Goal: Information Seeking & Learning: Learn about a topic

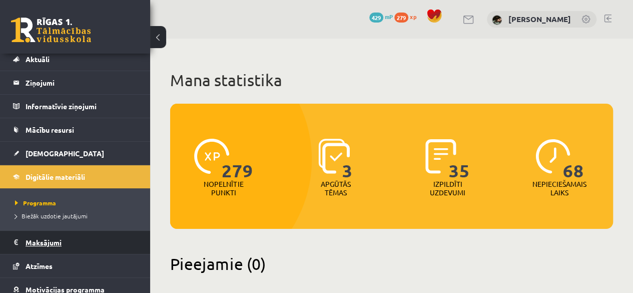
scroll to position [31, 0]
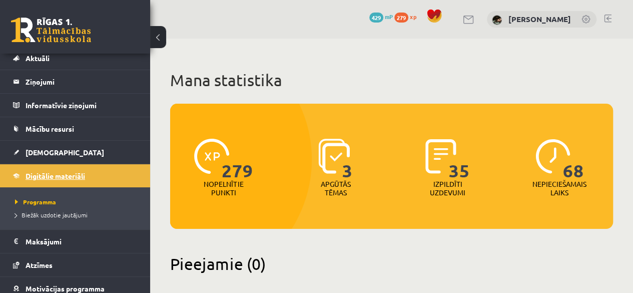
click at [77, 176] on span "Digitālie materiāli" at bounding box center [56, 175] width 60 height 9
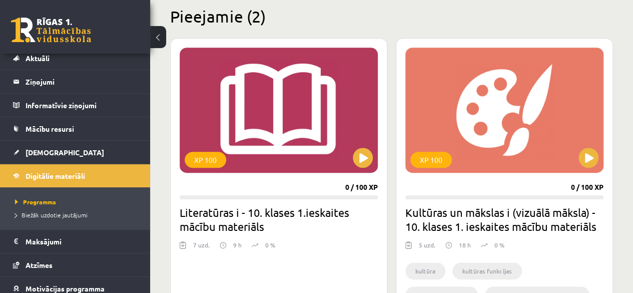
scroll to position [268, 0]
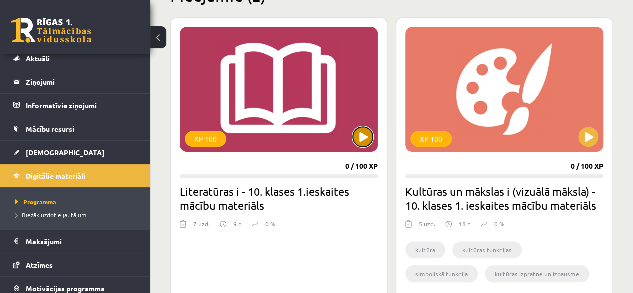
click at [361, 141] on button at bounding box center [363, 137] width 20 height 20
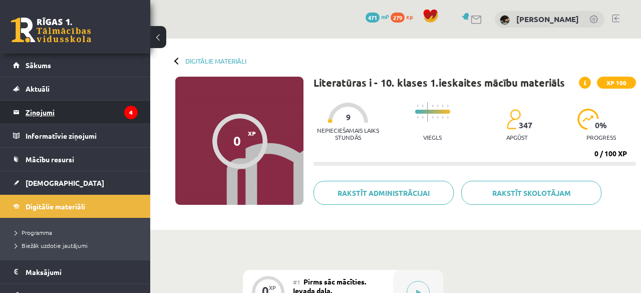
click at [45, 118] on legend "Ziņojumi 4" at bounding box center [82, 112] width 112 height 23
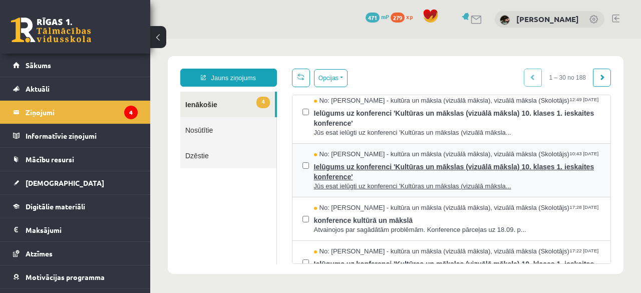
scroll to position [2, 0]
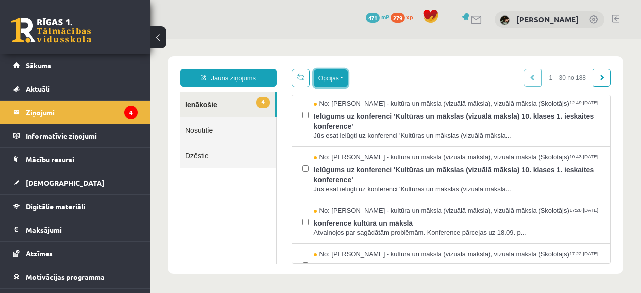
click at [327, 79] on button "Opcijas" at bounding box center [331, 78] width 34 height 18
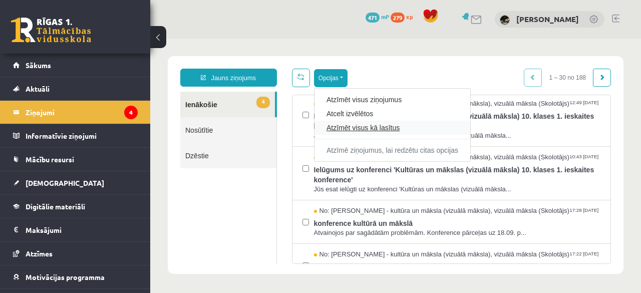
click at [345, 127] on link "Atzīmēt visus kā lasītus" at bounding box center [392, 128] width 132 height 10
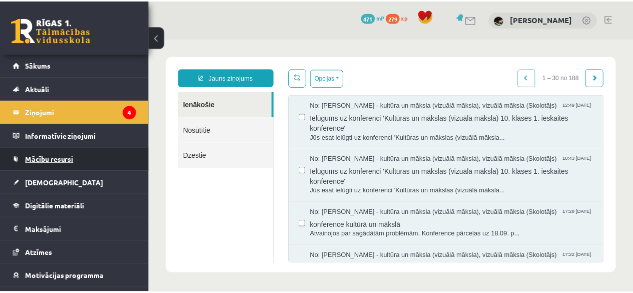
scroll to position [0, 0]
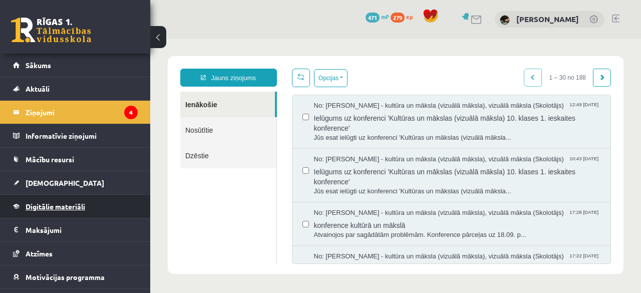
click at [86, 198] on link "Digitālie materiāli" at bounding box center [75, 206] width 125 height 23
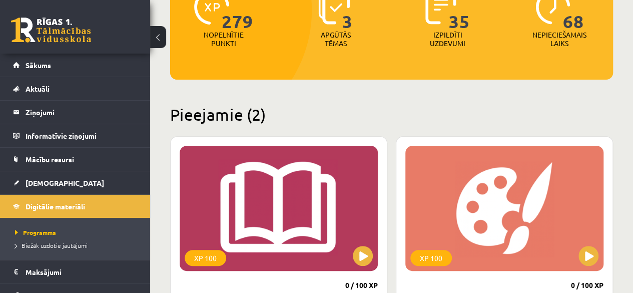
scroll to position [150, 0]
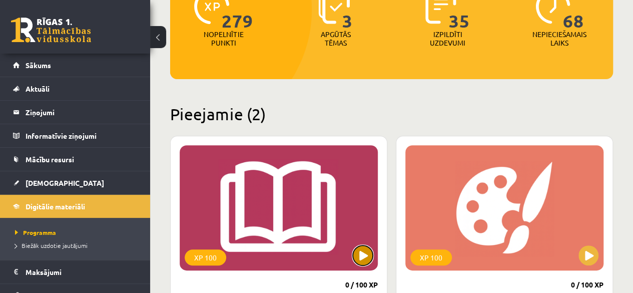
click at [357, 254] on button at bounding box center [363, 255] width 20 height 20
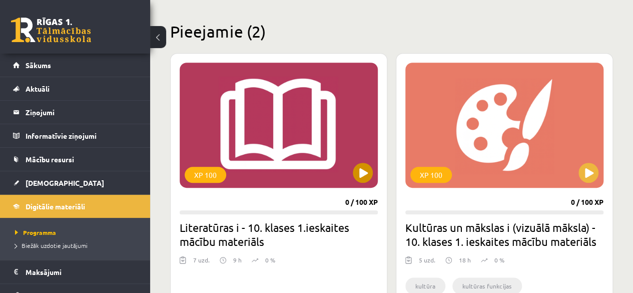
scroll to position [236, 0]
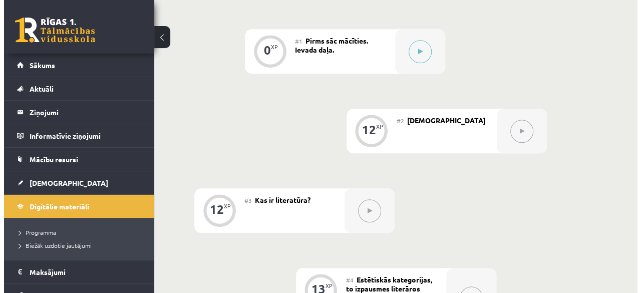
scroll to position [239, 0]
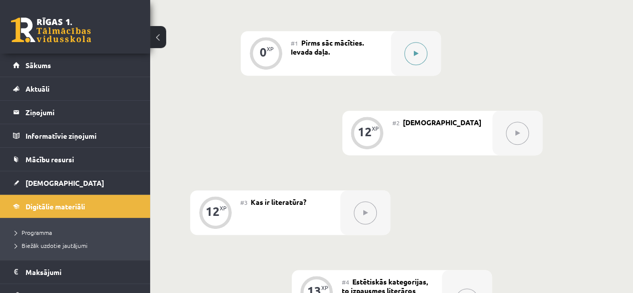
click at [414, 53] on icon at bounding box center [416, 54] width 5 height 6
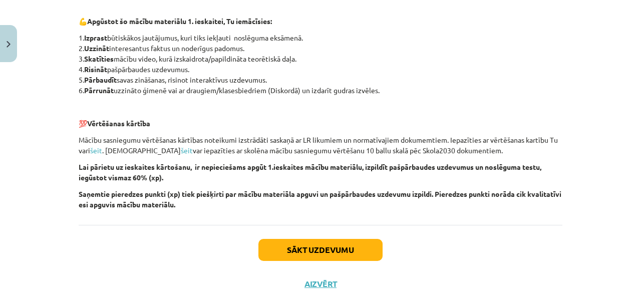
scroll to position [738, 0]
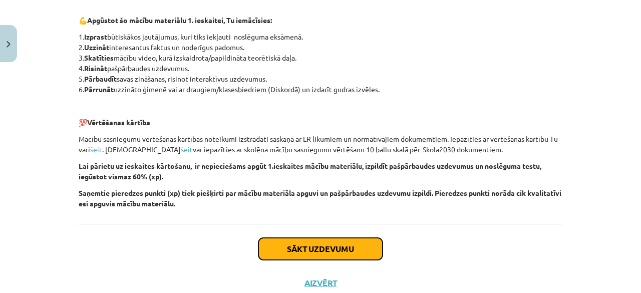
click at [343, 242] on button "Sākt uzdevumu" at bounding box center [320, 249] width 124 height 22
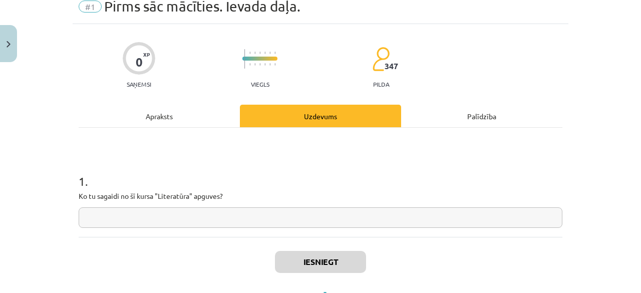
scroll to position [45, 0]
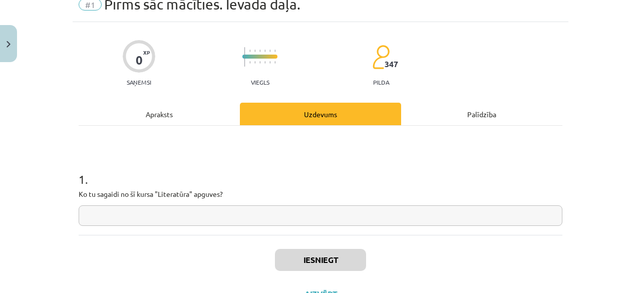
click at [298, 220] on input "text" at bounding box center [320, 215] width 483 height 21
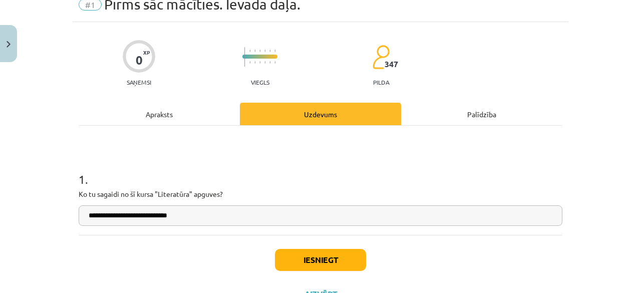
scroll to position [87, 0]
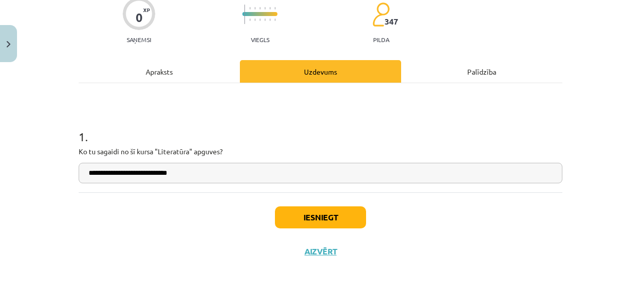
type input "**********"
click at [298, 220] on button "Iesniegt" at bounding box center [320, 217] width 91 height 22
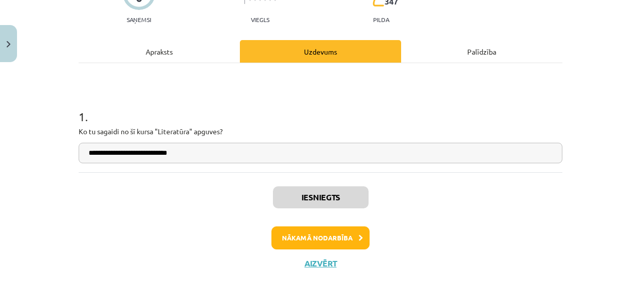
scroll to position [108, 0]
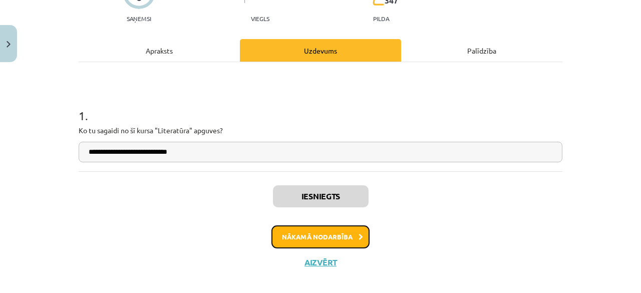
click at [298, 233] on button "Nākamā nodarbība" at bounding box center [320, 236] width 98 height 23
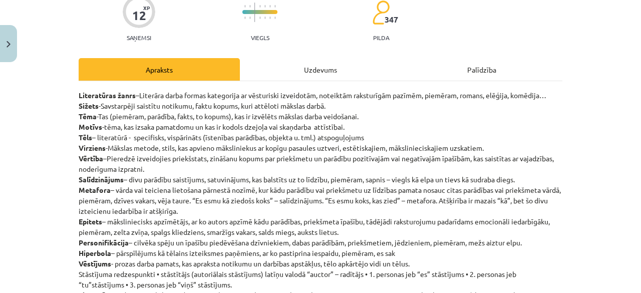
scroll to position [90, 0]
click at [268, 142] on p "Literatūras žanrs –Literāra darba formas kategorija ar vēsturiski izveidotām, n…" at bounding box center [320, 200] width 483 height 221
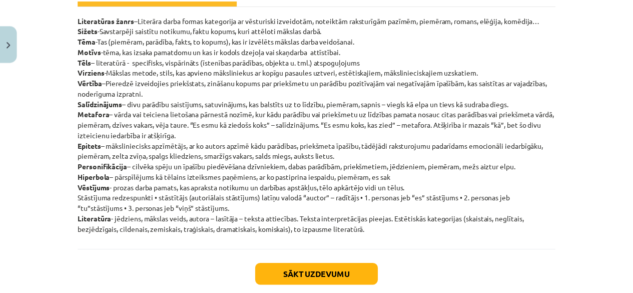
scroll to position [0, 0]
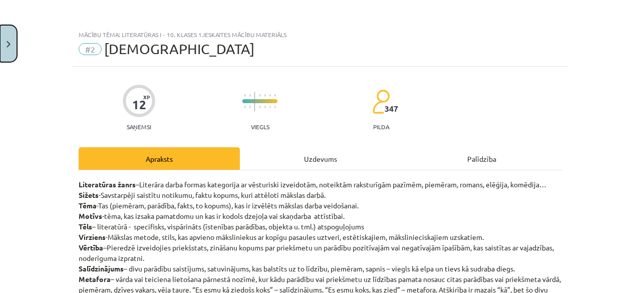
click at [11, 52] on button "Close" at bounding box center [8, 43] width 17 height 37
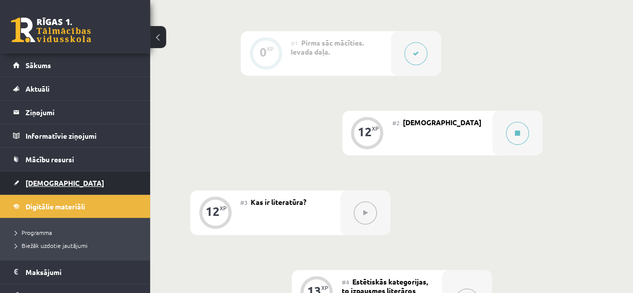
click at [58, 179] on link "[DEMOGRAPHIC_DATA]" at bounding box center [75, 182] width 125 height 23
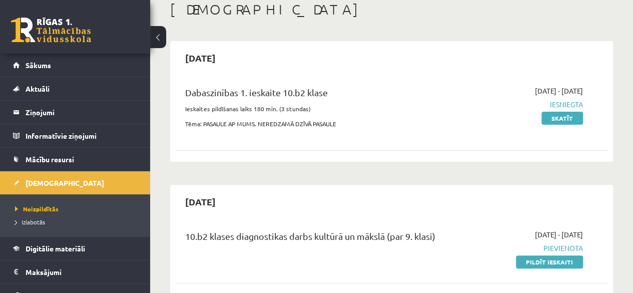
scroll to position [82, 0]
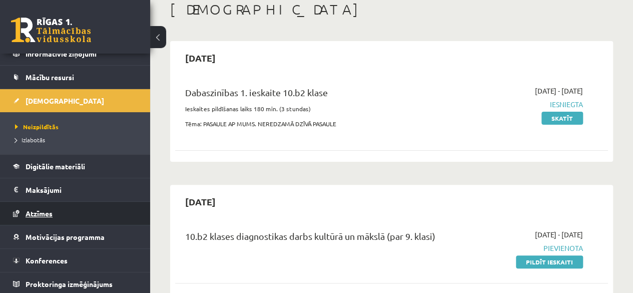
click at [86, 213] on link "Atzīmes" at bounding box center [75, 213] width 125 height 23
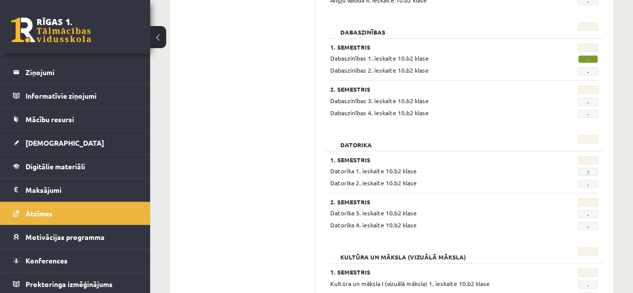
scroll to position [253, 0]
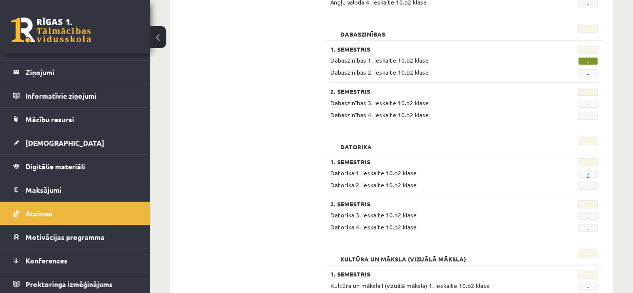
click at [589, 173] on link "7" at bounding box center [588, 174] width 4 height 8
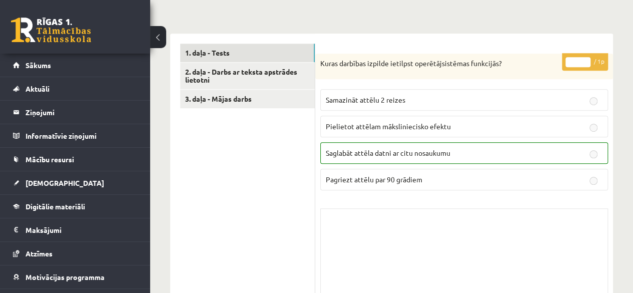
scroll to position [280, 0]
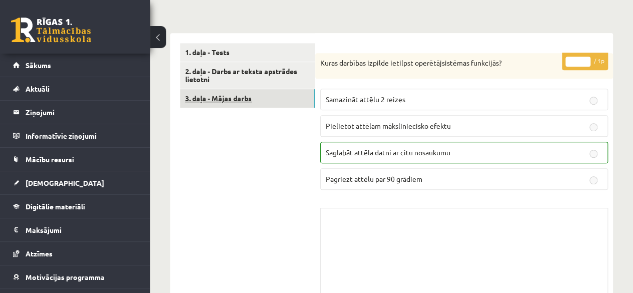
click at [245, 106] on link "3. daļa - Mājas darbs" at bounding box center [247, 98] width 135 height 19
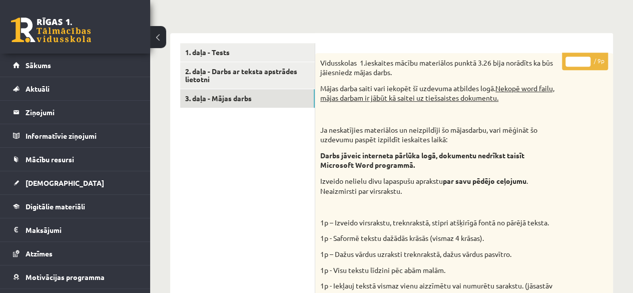
scroll to position [0, 0]
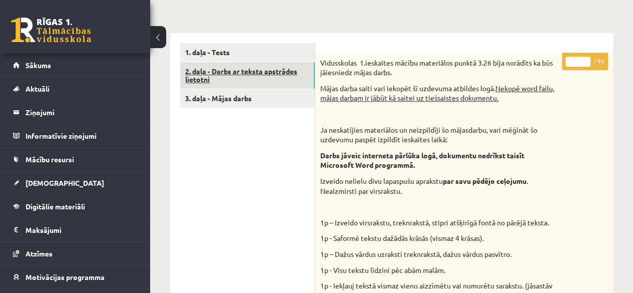
click at [306, 78] on link "2. daļa - Darbs ar teksta apstrādes lietotni" at bounding box center [247, 75] width 135 height 27
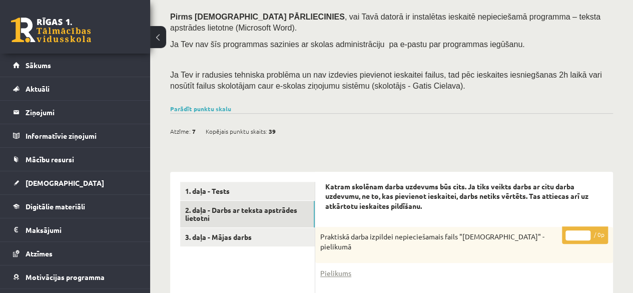
scroll to position [145, 0]
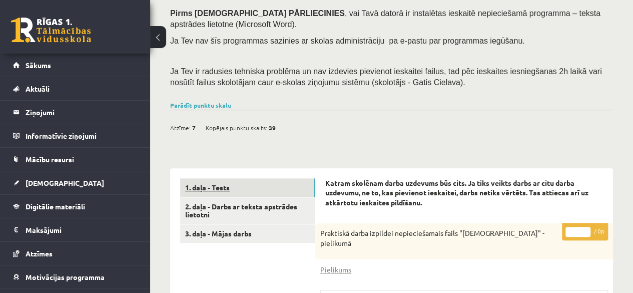
click at [269, 191] on link "1. daļa - Tests" at bounding box center [247, 187] width 135 height 19
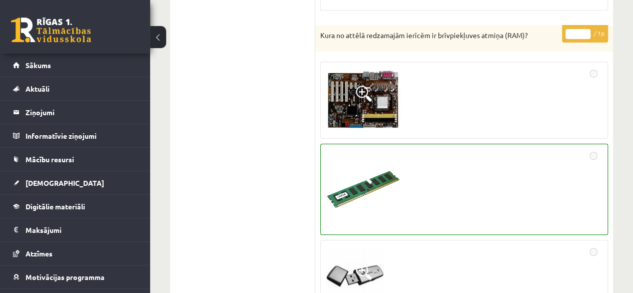
scroll to position [1924, 0]
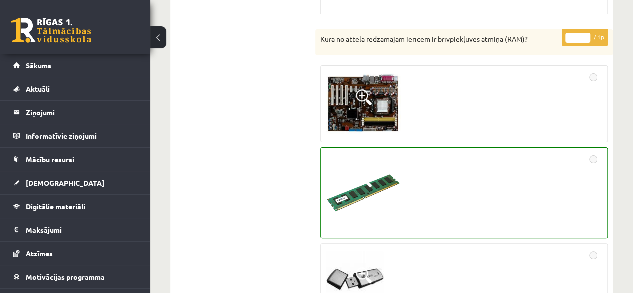
click at [366, 96] on span at bounding box center [364, 97] width 16 height 16
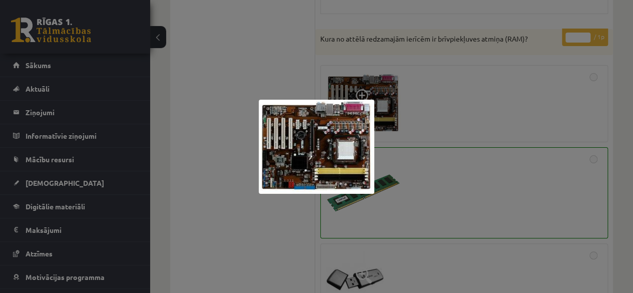
click at [453, 102] on div at bounding box center [316, 146] width 633 height 293
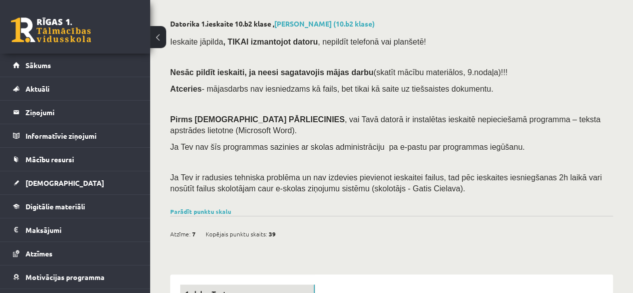
scroll to position [0, 0]
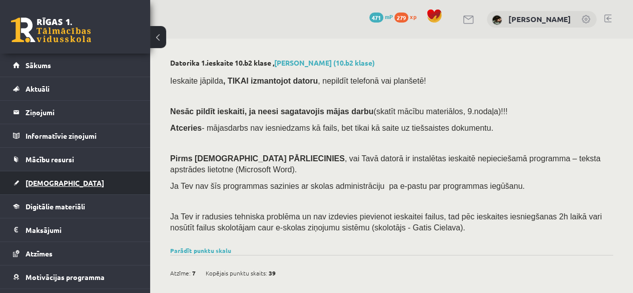
click at [71, 175] on link "[DEMOGRAPHIC_DATA]" at bounding box center [75, 182] width 125 height 23
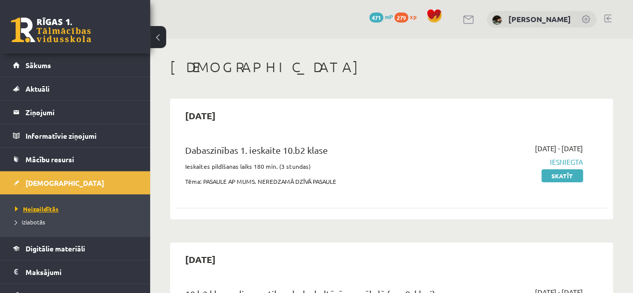
scroll to position [82, 0]
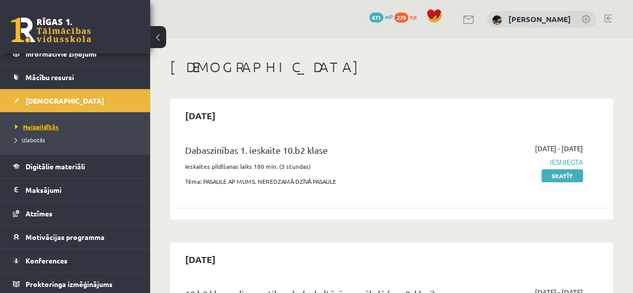
click at [41, 209] on span "Atzīmes" at bounding box center [39, 213] width 27 height 9
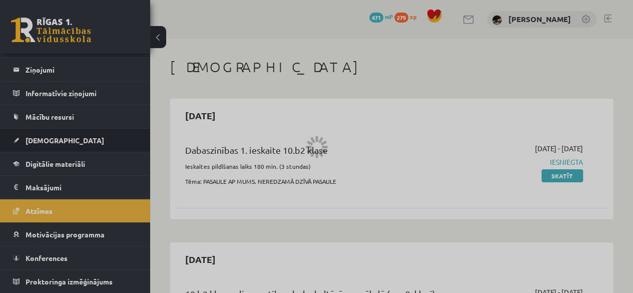
scroll to position [40, 0]
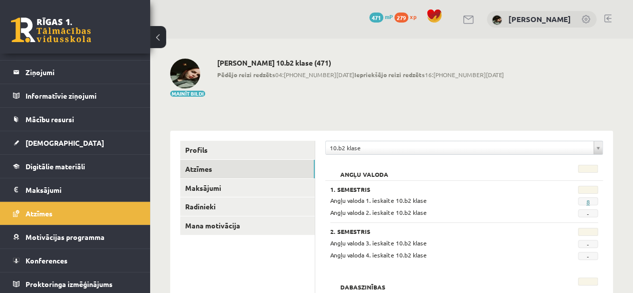
click at [587, 200] on link "8" at bounding box center [588, 202] width 4 height 8
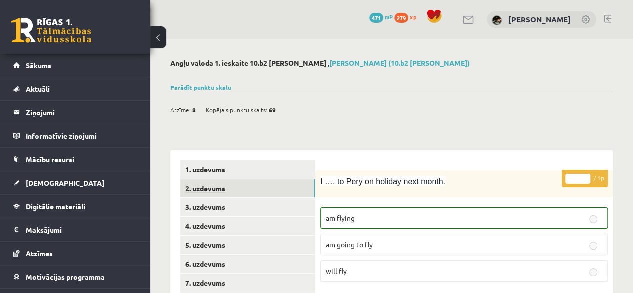
click at [256, 187] on link "2. uzdevums" at bounding box center [247, 188] width 135 height 19
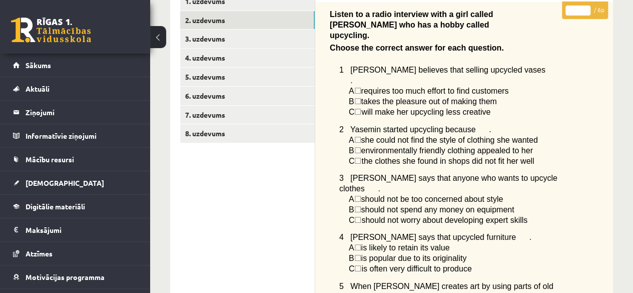
scroll to position [168, 0]
click at [242, 39] on link "3. uzdevums" at bounding box center [247, 39] width 135 height 19
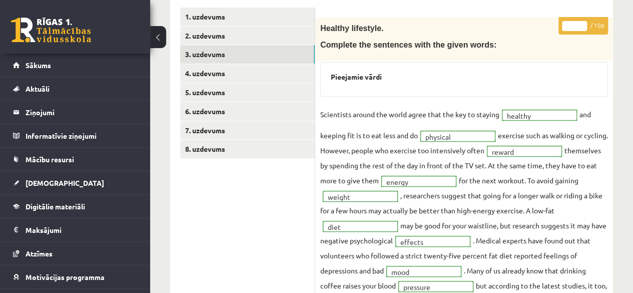
scroll to position [152, 0]
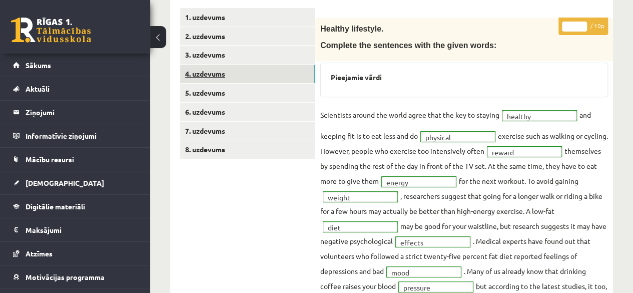
click at [302, 70] on link "4. uzdevums" at bounding box center [247, 74] width 135 height 19
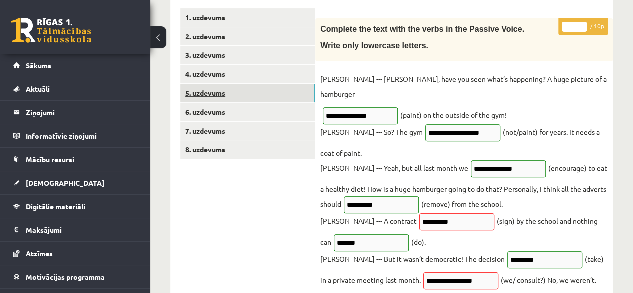
click at [287, 92] on link "5. uzdevums" at bounding box center [247, 93] width 135 height 19
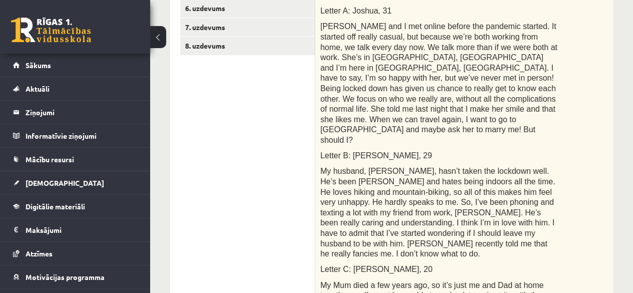
scroll to position [211, 0]
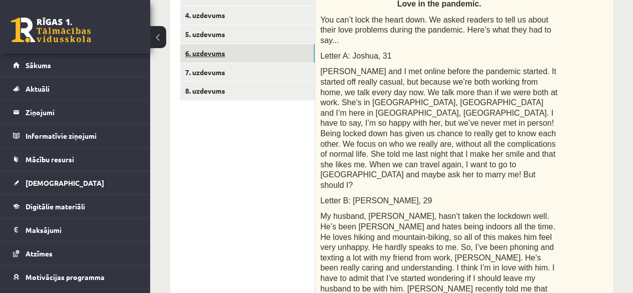
click at [260, 55] on link "6. uzdevums" at bounding box center [247, 53] width 135 height 19
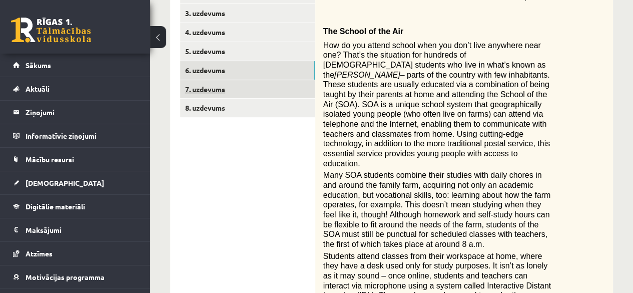
scroll to position [192, 0]
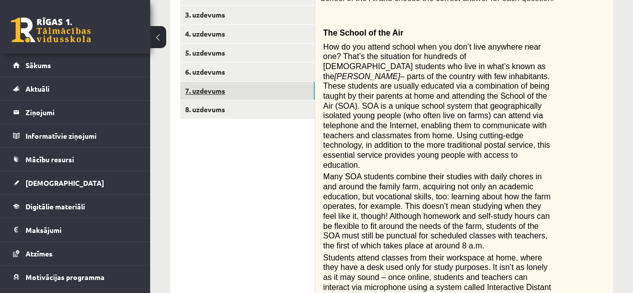
click at [270, 93] on link "7. uzdevums" at bounding box center [247, 91] width 135 height 19
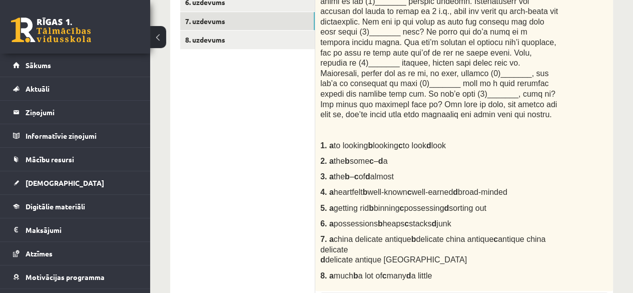
scroll to position [141, 0]
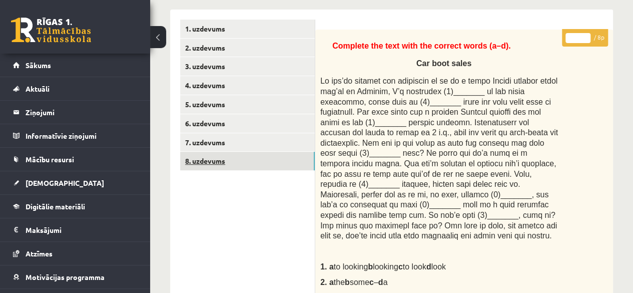
click at [259, 154] on link "8. uzdevums" at bounding box center [247, 161] width 135 height 19
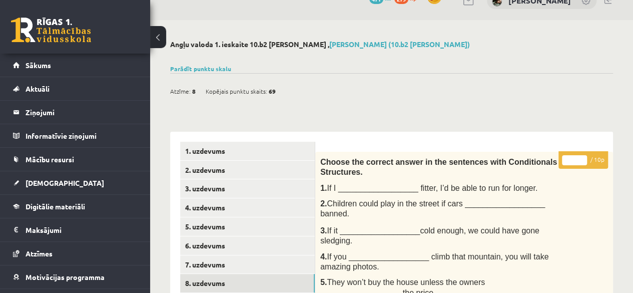
scroll to position [0, 0]
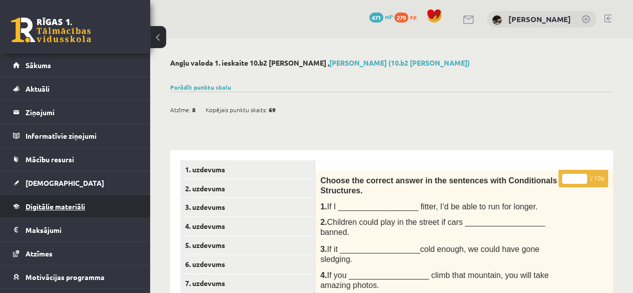
click at [50, 198] on link "Digitālie materiāli" at bounding box center [75, 206] width 125 height 23
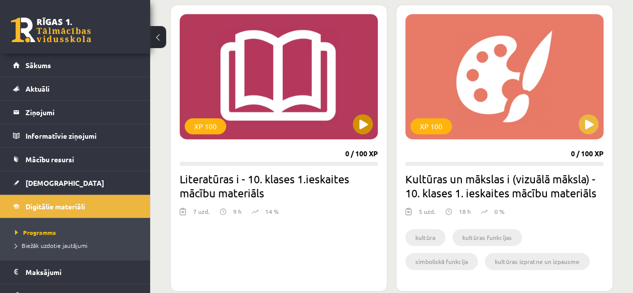
click at [356, 134] on div "XP 100" at bounding box center [279, 76] width 198 height 125
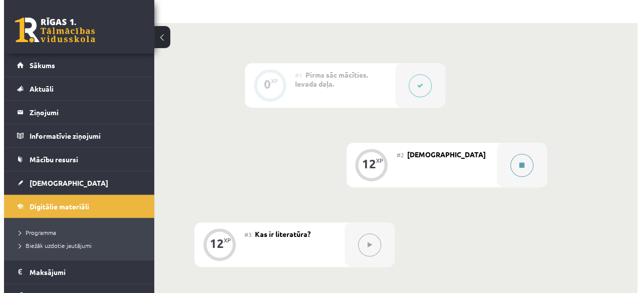
scroll to position [208, 0]
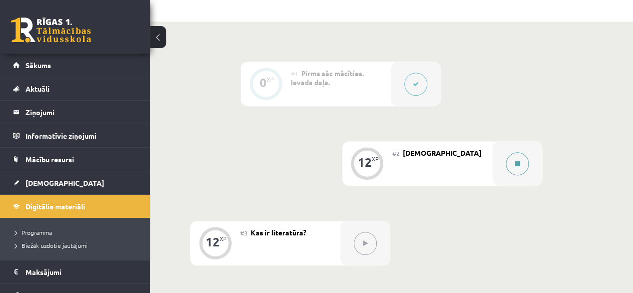
click at [516, 164] on icon at bounding box center [517, 164] width 5 height 6
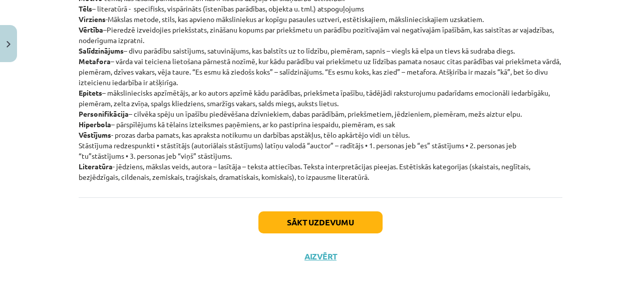
scroll to position [222, 0]
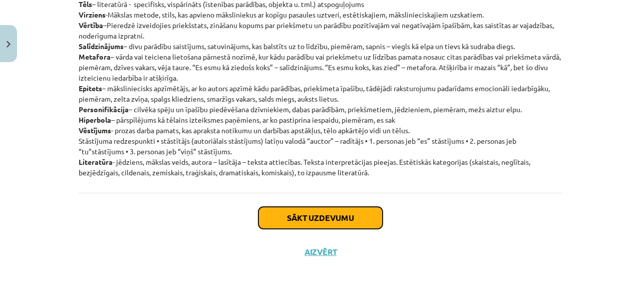
click at [353, 217] on button "Sākt uzdevumu" at bounding box center [320, 218] width 124 height 22
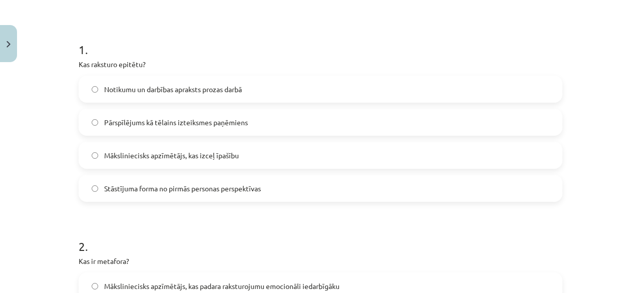
scroll to position [174, 0]
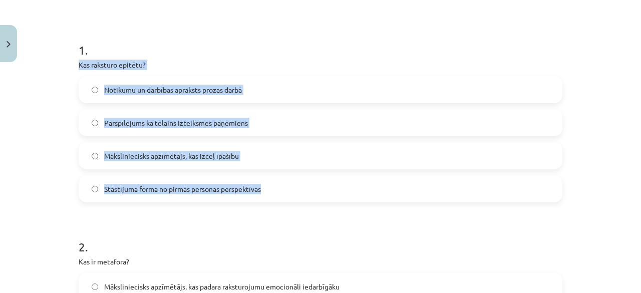
drag, startPoint x: 71, startPoint y: 64, endPoint x: 265, endPoint y: 195, distance: 234.7
copy div "Kas raksturo epitētu? Notikumu un darbības apraksts prozas darbā Pārspīlējums k…"
click at [170, 148] on label "Māksliniecisks apzīmētājs, kas izceļ īpašību" at bounding box center [320, 155] width 481 height 25
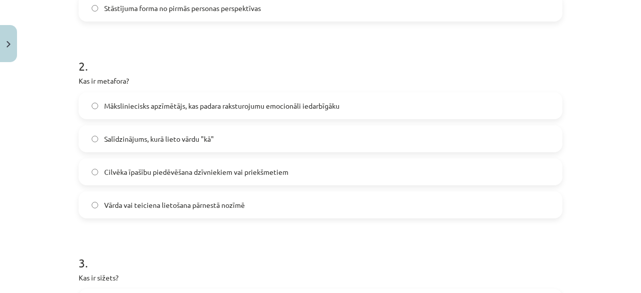
scroll to position [356, 0]
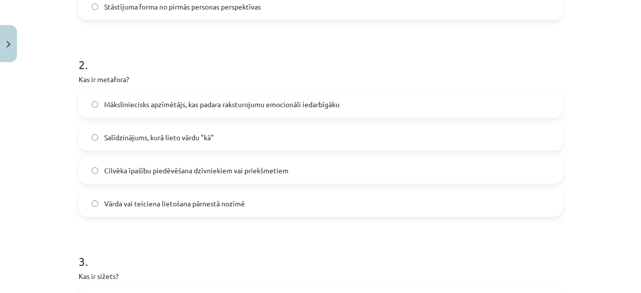
click at [122, 199] on span "Vārda vai teiciena lietošana pārnestā nozīmē" at bounding box center [174, 203] width 141 height 11
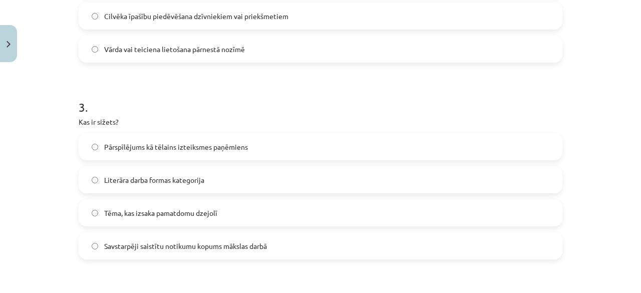
scroll to position [511, 0]
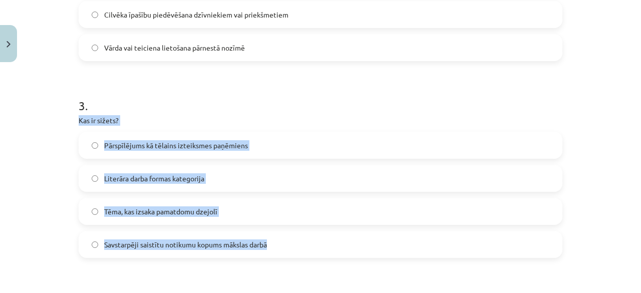
drag, startPoint x: 68, startPoint y: 116, endPoint x: 281, endPoint y: 245, distance: 249.7
click at [281, 245] on div "Mācību tēma: Literatūras i - 10. klases 1.ieskaites mācību materiāls #2 Jēdzien…" at bounding box center [320, 146] width 641 height 293
copy div "Kas ir sižets? Pārspīlējums kā tēlains izteiksmes paņēmiens Literāra darba form…"
click at [201, 237] on label "Savstarpēji saistītu notikumu kopums mākslas darbā" at bounding box center [320, 244] width 481 height 25
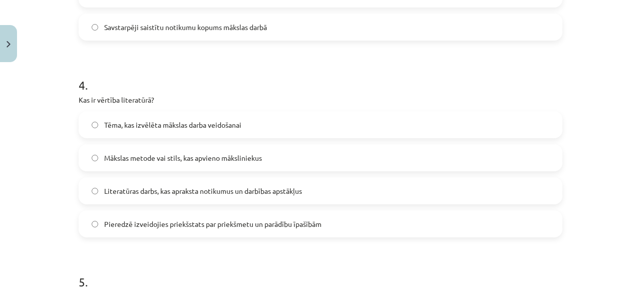
scroll to position [730, 0]
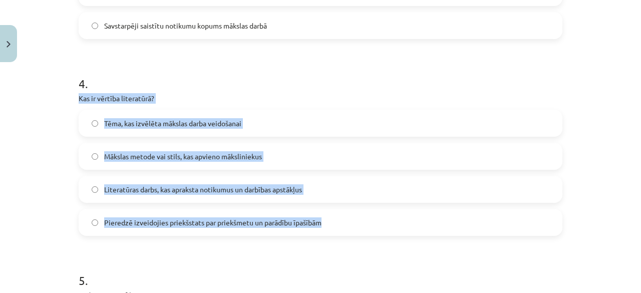
drag, startPoint x: 53, startPoint y: 93, endPoint x: 324, endPoint y: 231, distance: 304.2
click at [324, 231] on div "Mācību tēma: Literatūras i - 10. klases 1.ieskaites mācību materiāls #2 Jēdzien…" at bounding box center [320, 146] width 641 height 293
copy div "Kas ir vērtība literatūrā? Tēma, kas izvēlēta mākslas darba veidošanai Mākslas …"
click at [279, 231] on label "Pieredzē izveidojies priekšstats par priekšmetu un parādību īpašībām" at bounding box center [320, 222] width 481 height 25
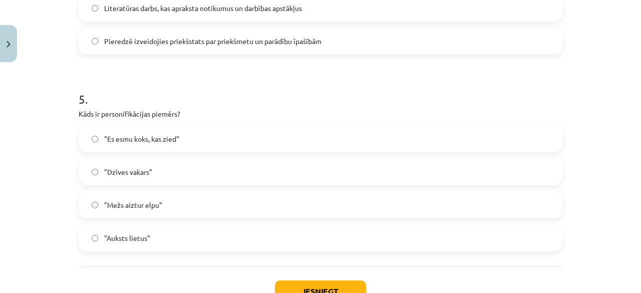
scroll to position [913, 0]
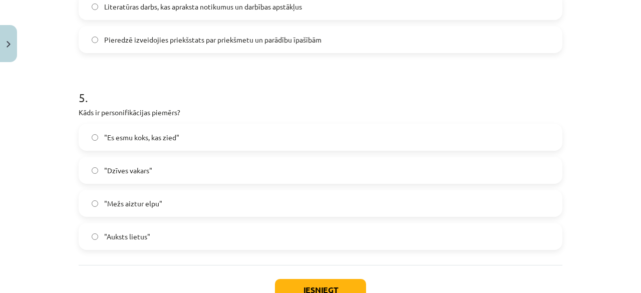
click at [175, 208] on label ""Mežs aiztur elpu"" at bounding box center [320, 203] width 481 height 25
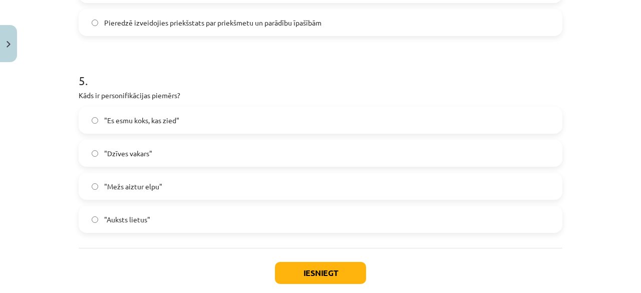
scroll to position [934, 0]
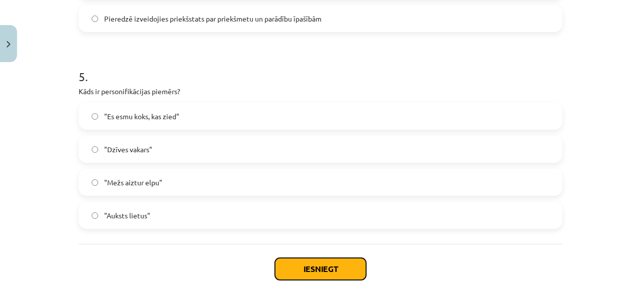
click at [293, 264] on button "Iesniegt" at bounding box center [320, 269] width 91 height 22
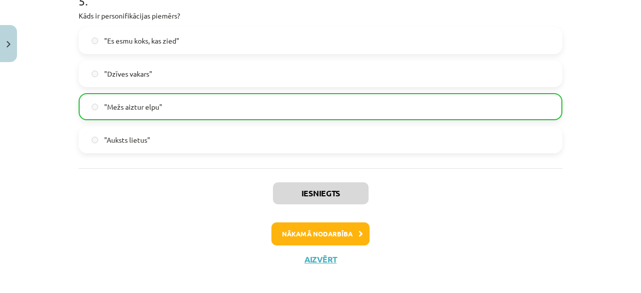
scroll to position [1016, 0]
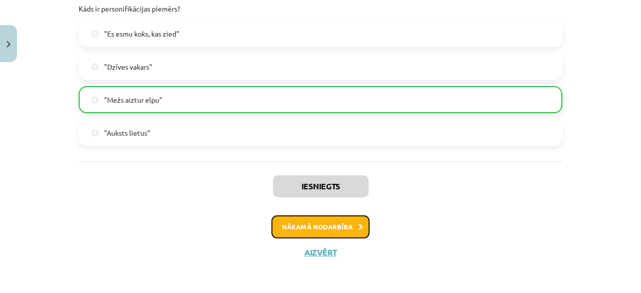
click at [314, 222] on button "Nākamā nodarbība" at bounding box center [320, 226] width 98 height 23
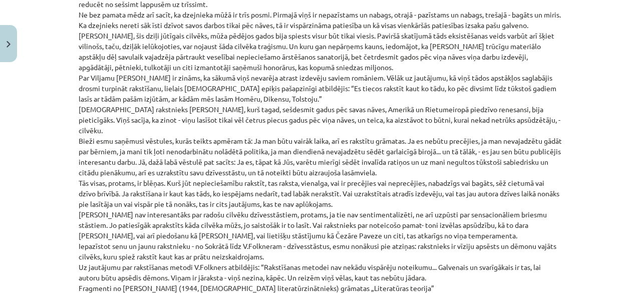
scroll to position [567, 0]
drag, startPoint x: 315, startPoint y: 214, endPoint x: 319, endPoint y: 176, distance: 38.2
click at [319, 176] on p "[PERSON_NAME] eseja „Kāpēc dzejnieks raksta?” Kad Nigērijā vairākiem analfabēti…" at bounding box center [320, 297] width 483 height 893
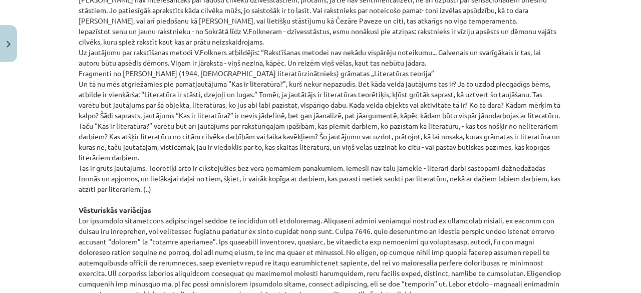
scroll to position [794, 0]
